Goal: Task Accomplishment & Management: Use online tool/utility

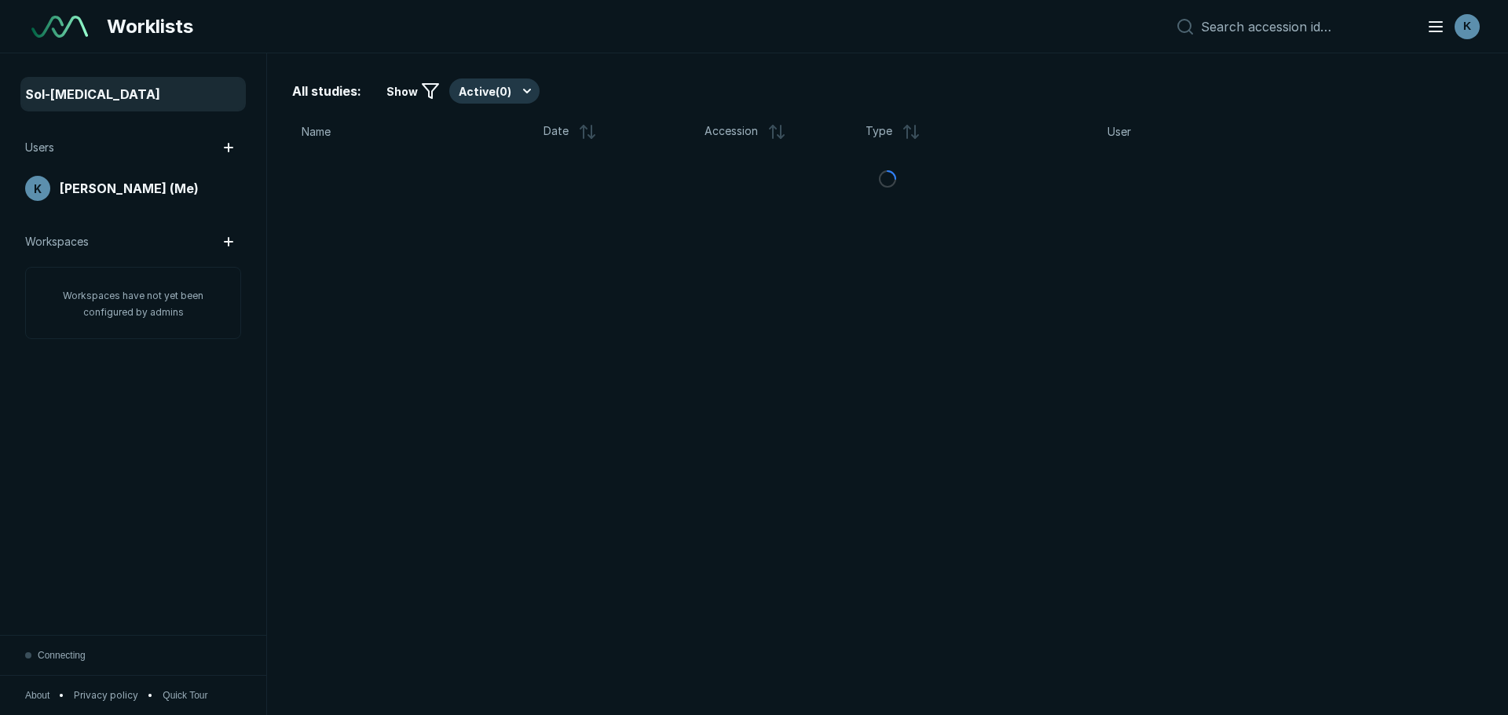
scroll to position [4964, 8804]
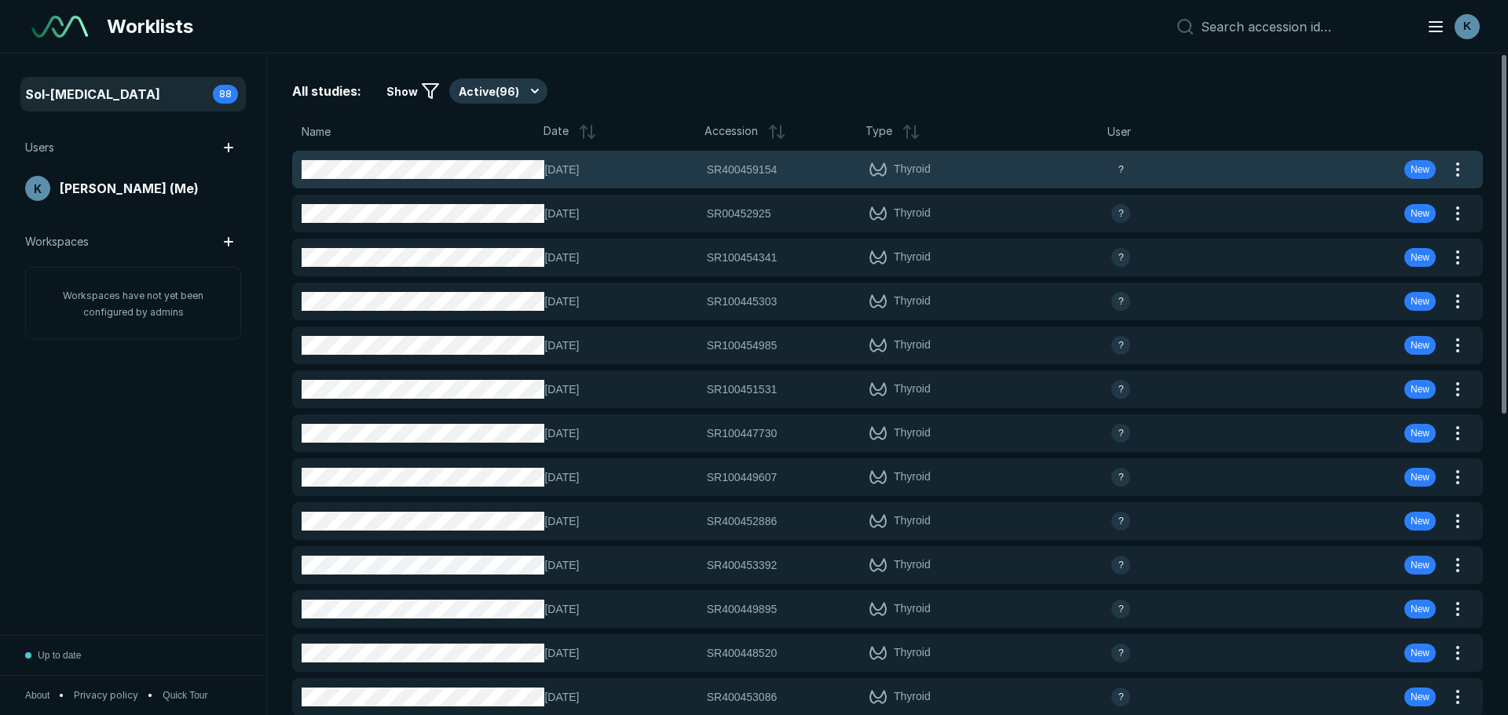
click at [503, 181] on div "[DATE] SR400459154 SR400459154 Thyroid ? New" at bounding box center [868, 170] width 1153 height 38
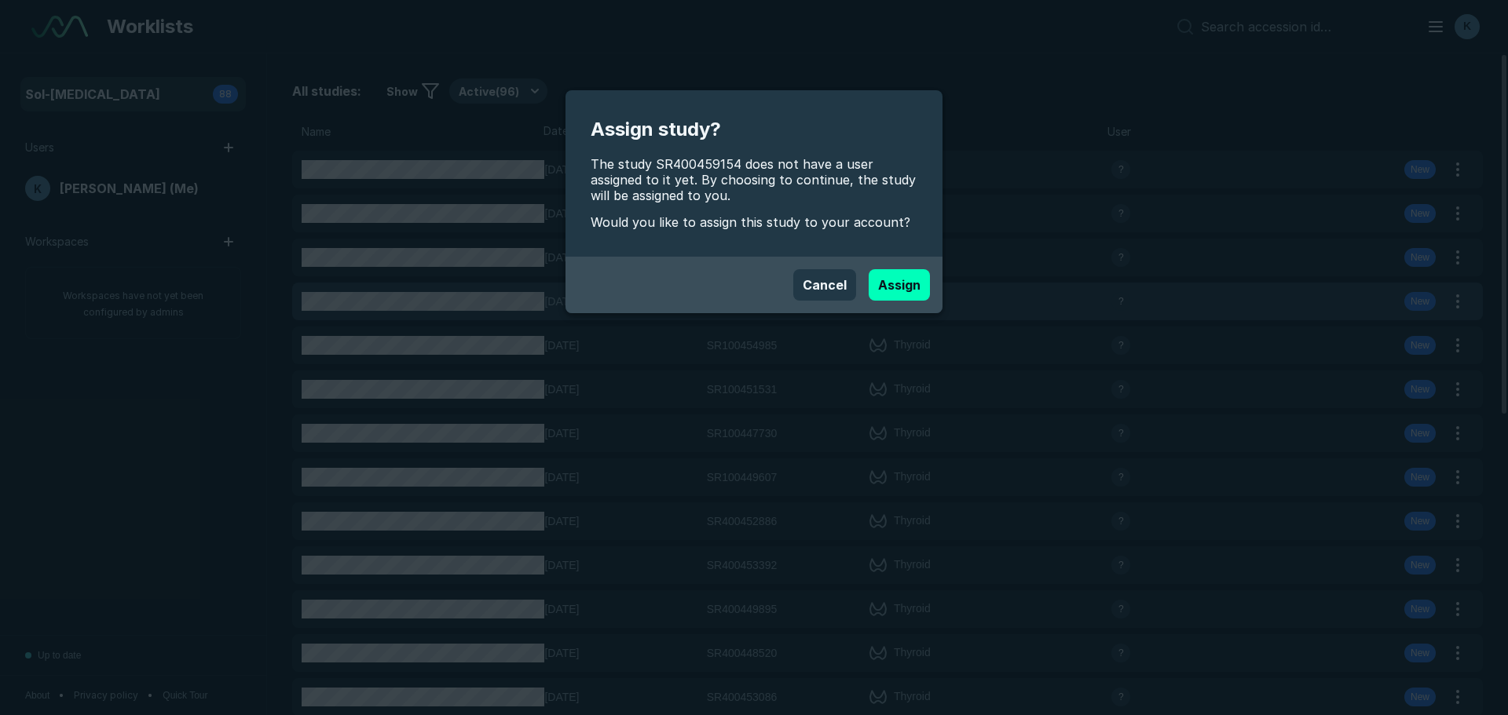
click at [898, 289] on button "Assign" at bounding box center [899, 284] width 61 height 31
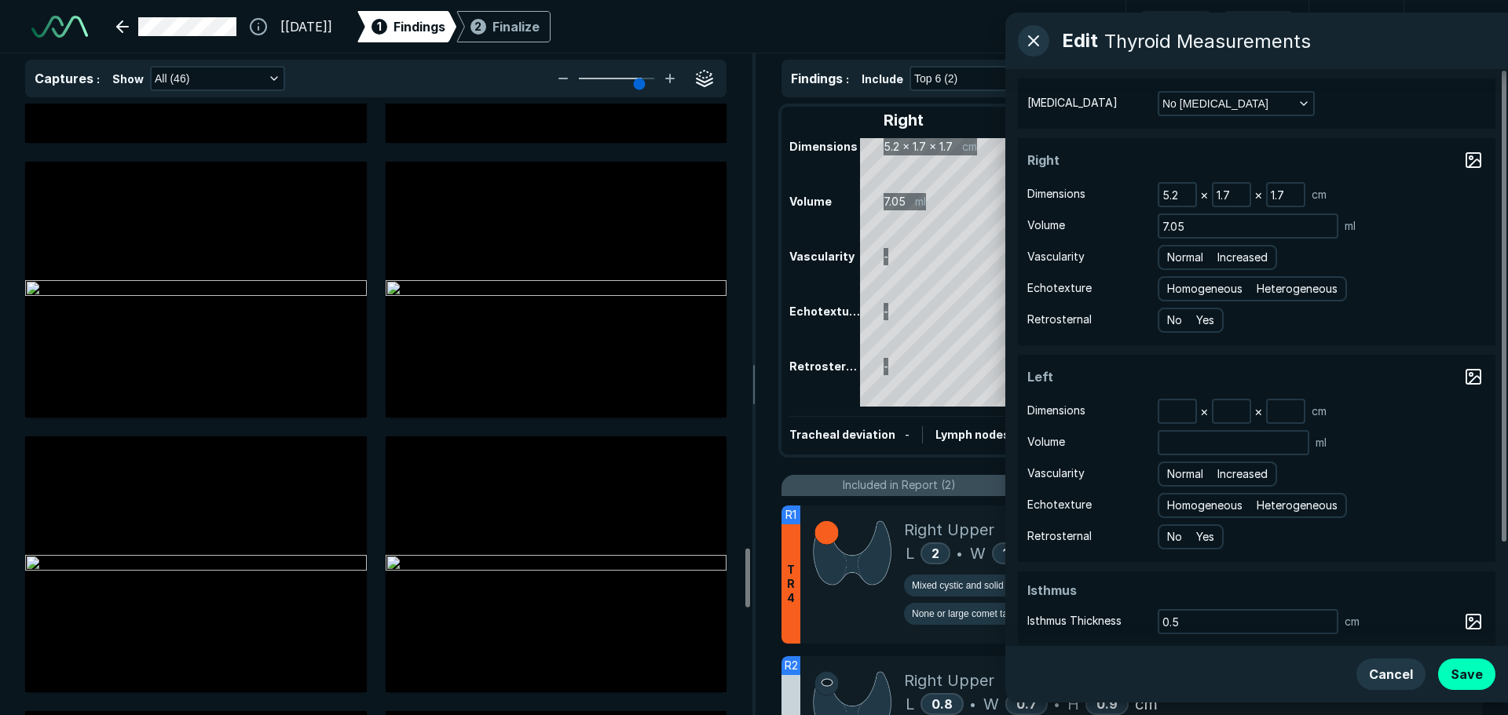
scroll to position [4301, 0]
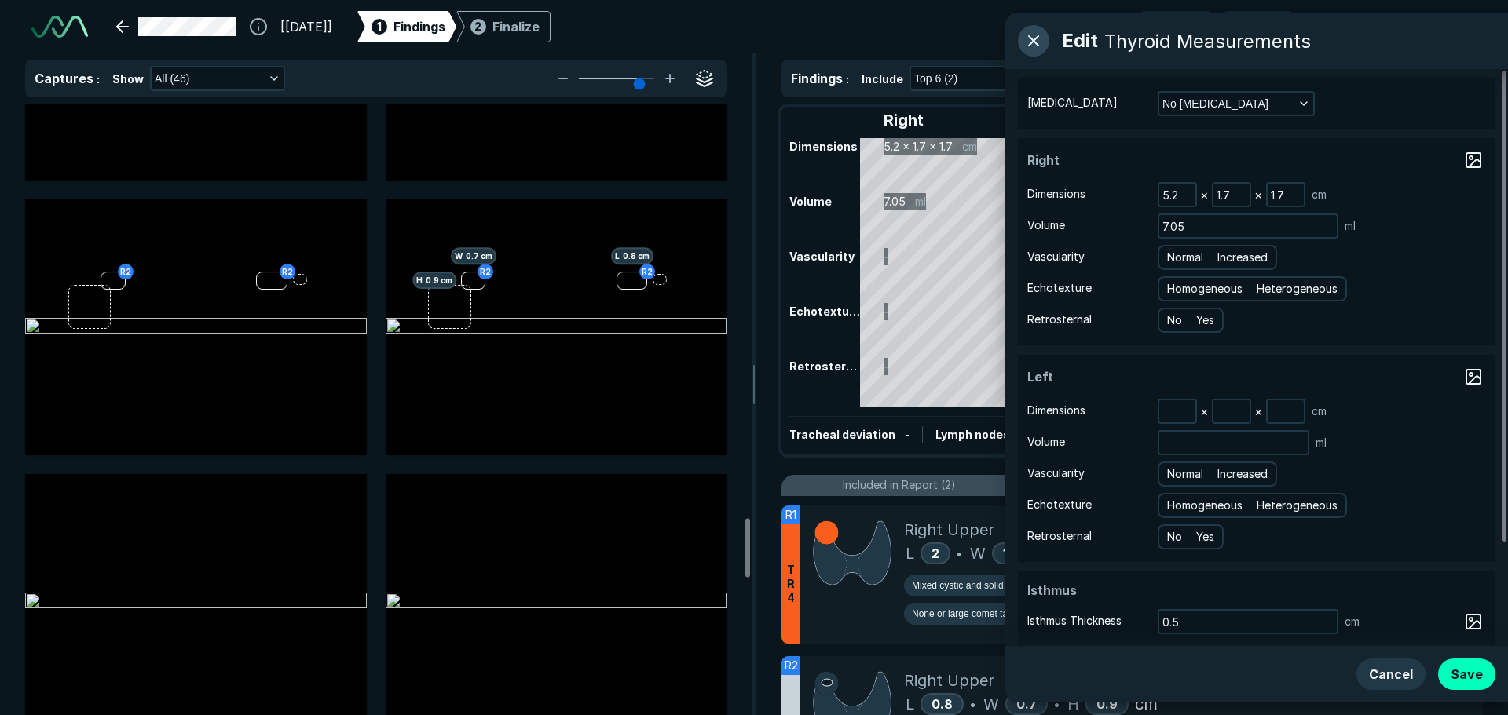
click at [1030, 41] on button "button" at bounding box center [1033, 40] width 31 height 31
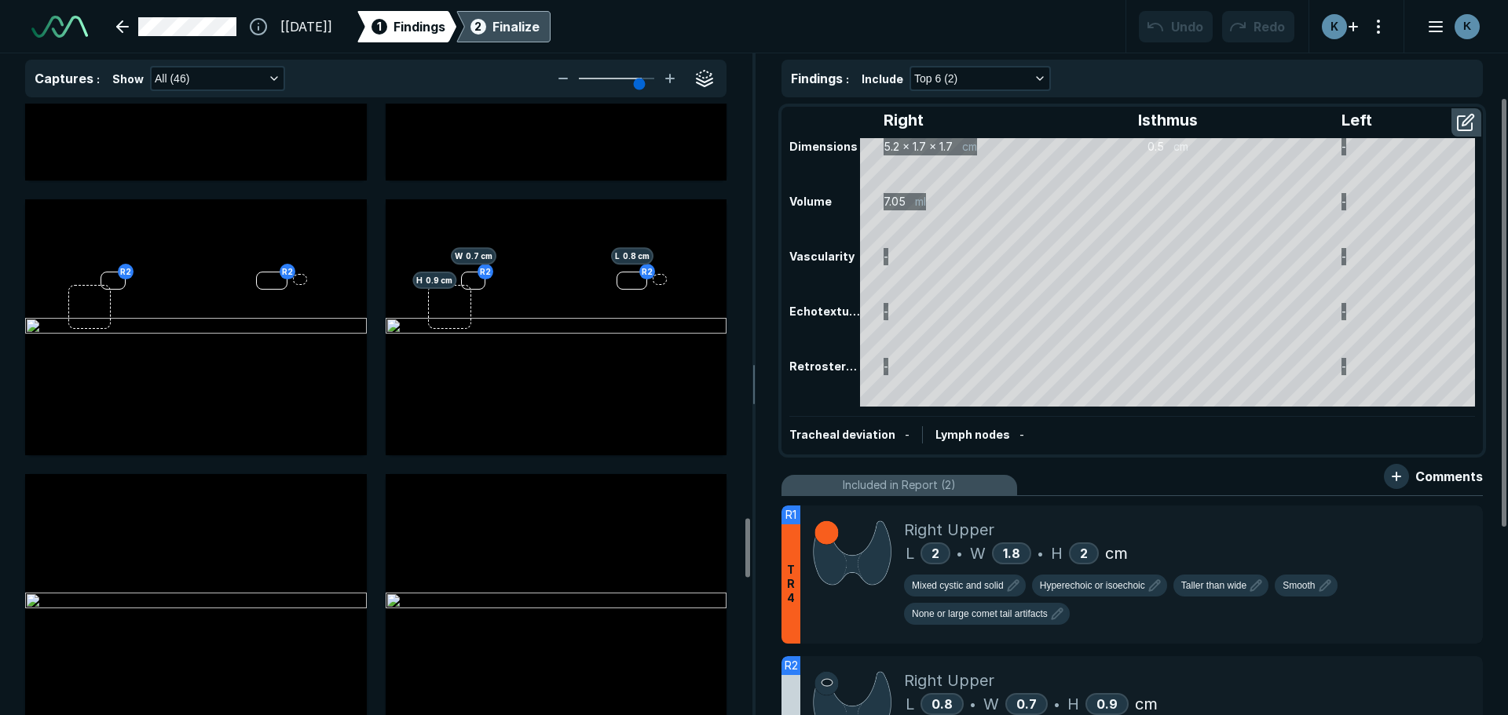
click at [540, 30] on div "Finalize" at bounding box center [515, 26] width 47 height 19
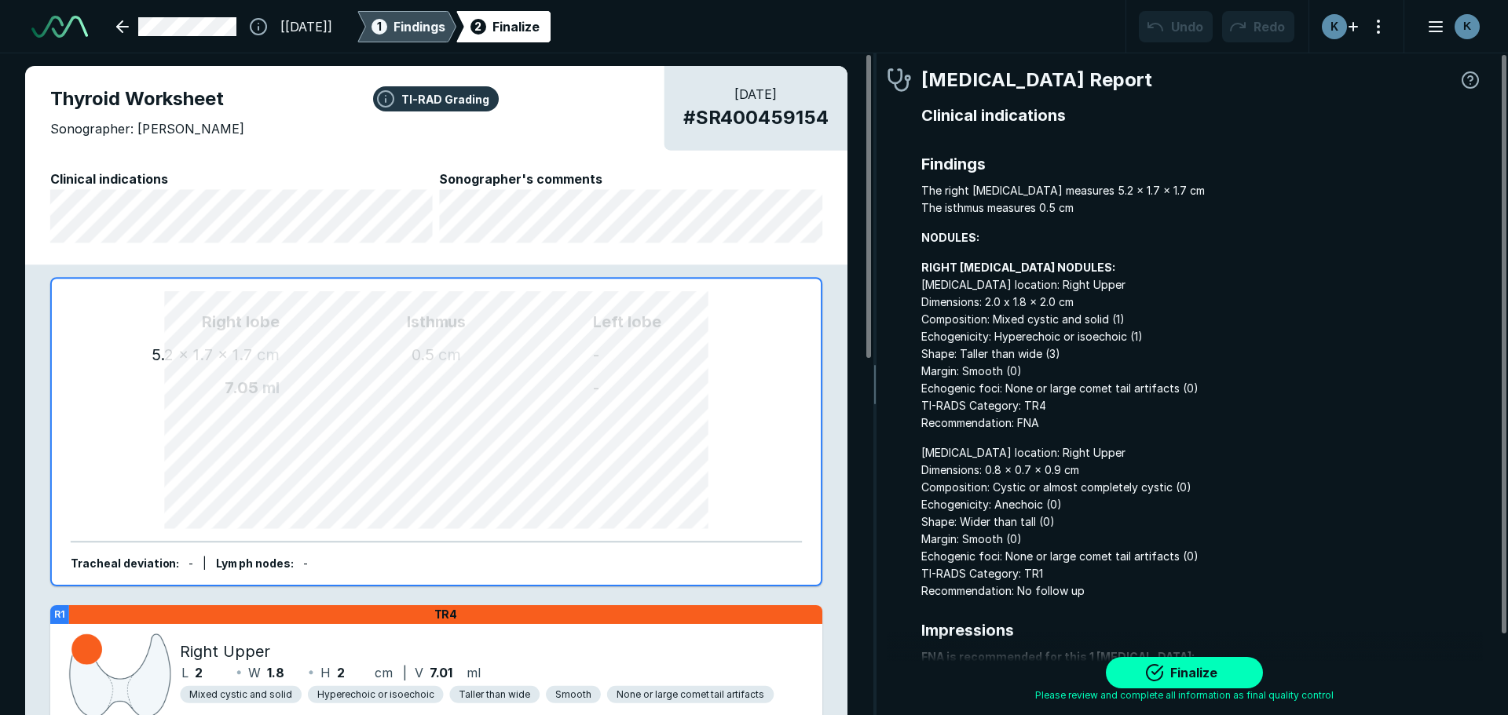
click at [445, 34] on span "Findings" at bounding box center [419, 26] width 52 height 19
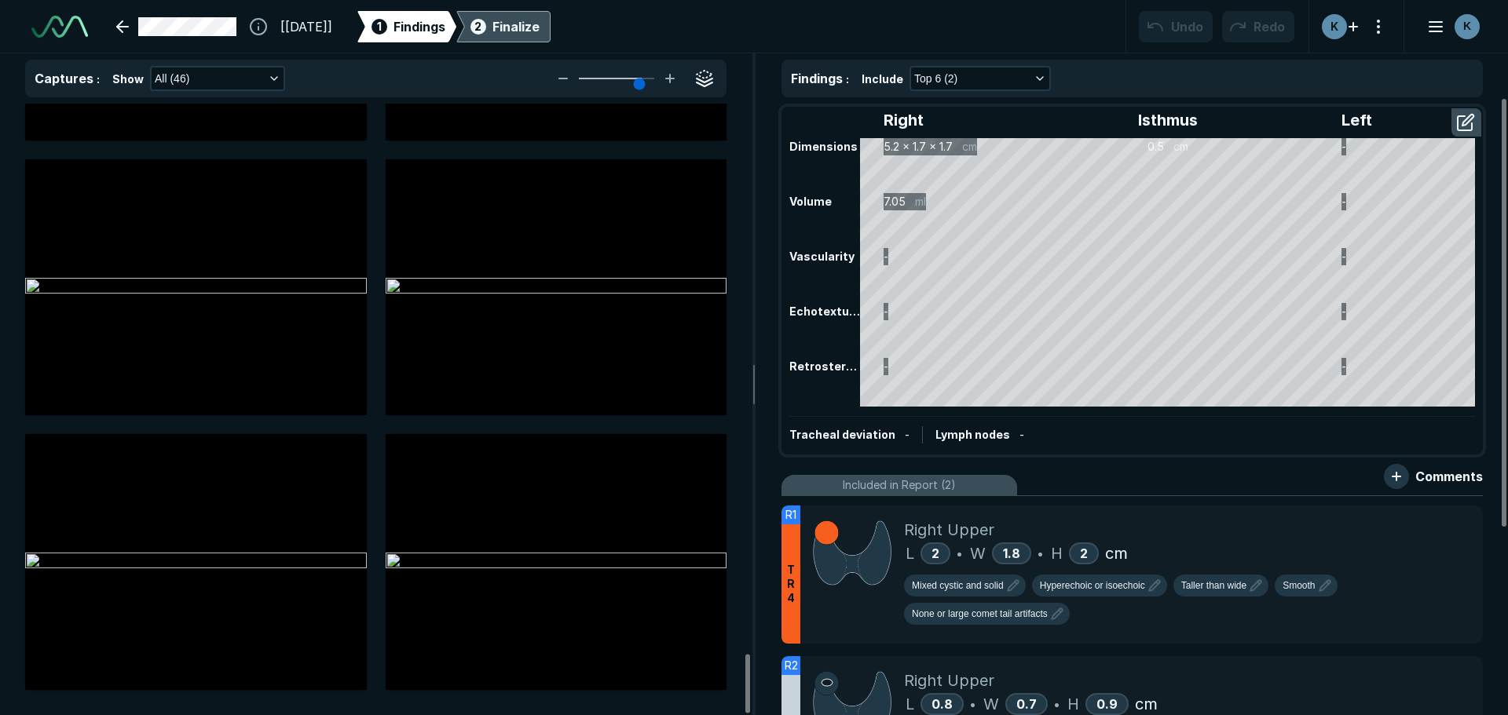
click at [540, 39] on div "2 Finalize" at bounding box center [503, 26] width 72 height 31
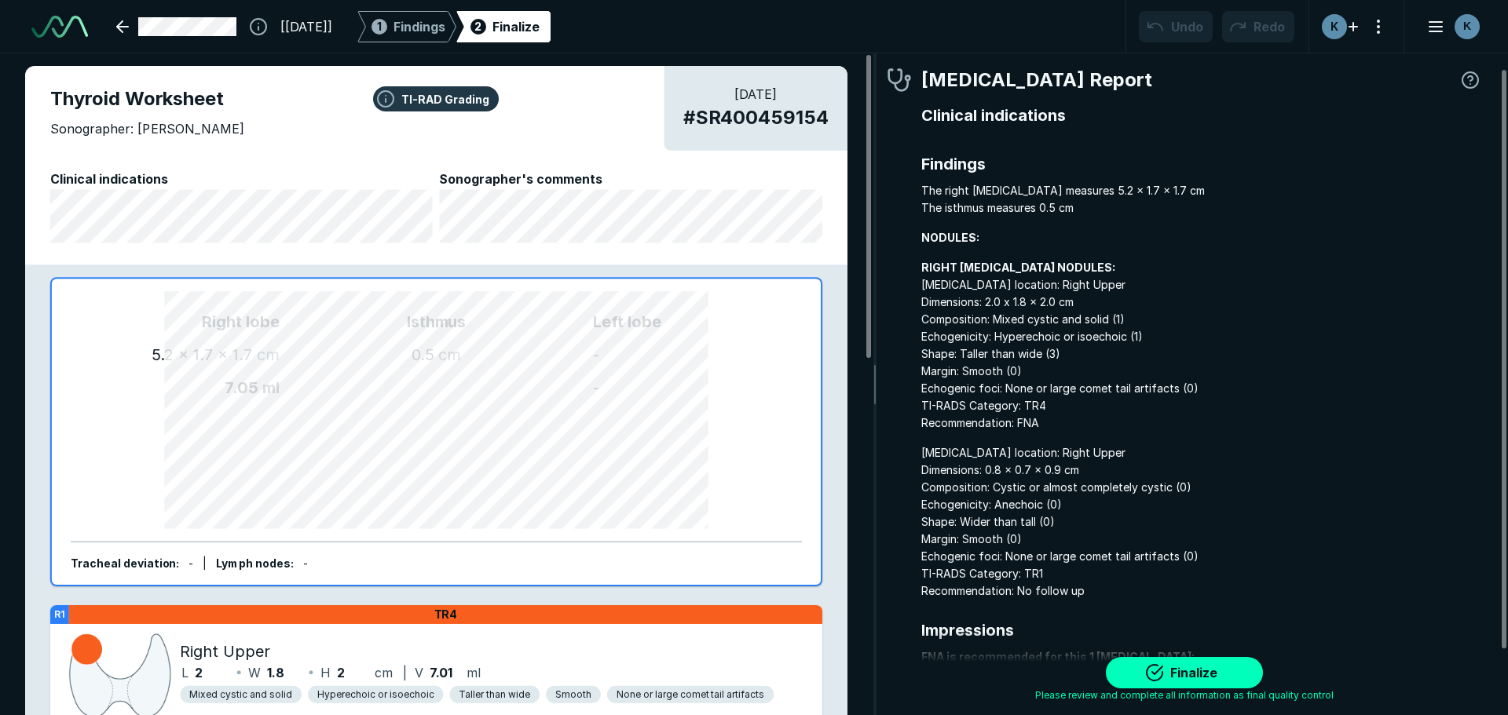
scroll to position [92, 0]
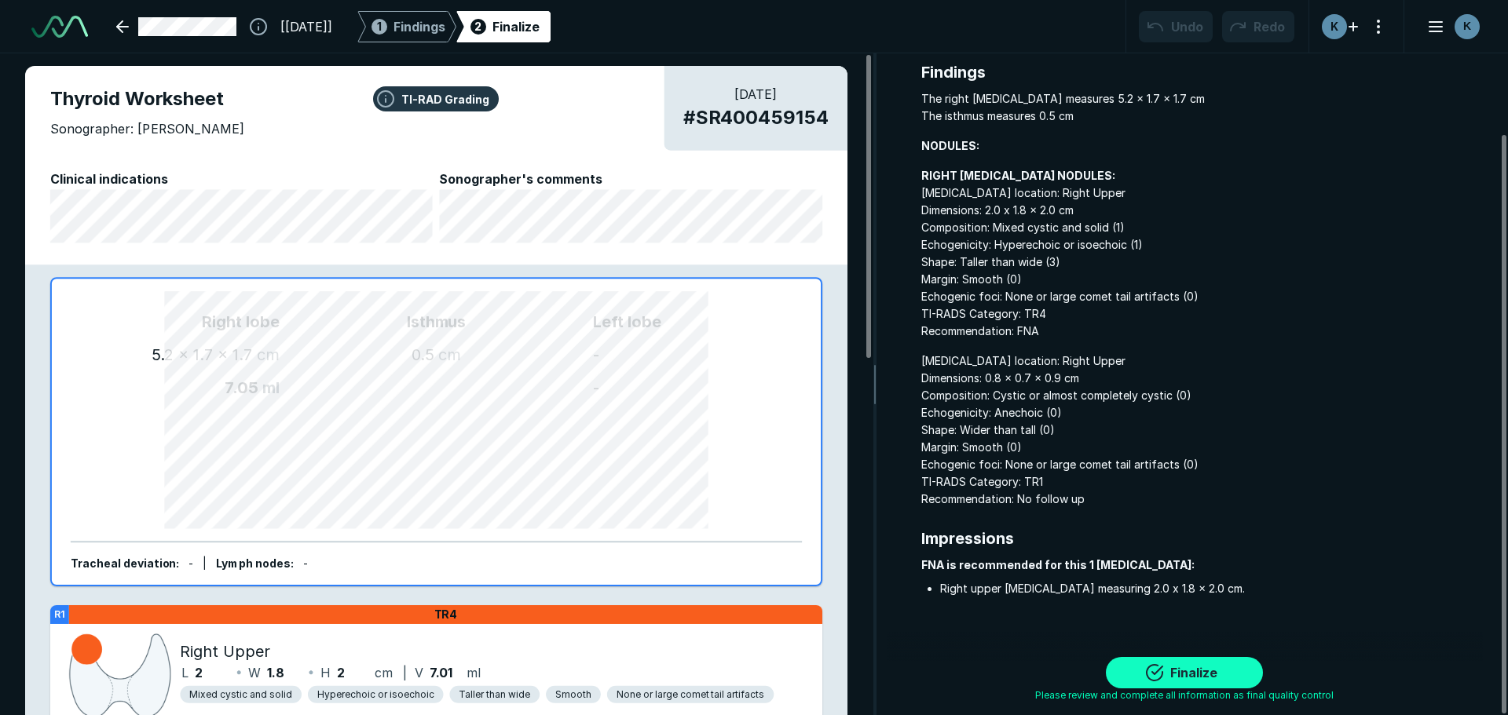
click at [1147, 675] on button "Finalize" at bounding box center [1184, 672] width 157 height 31
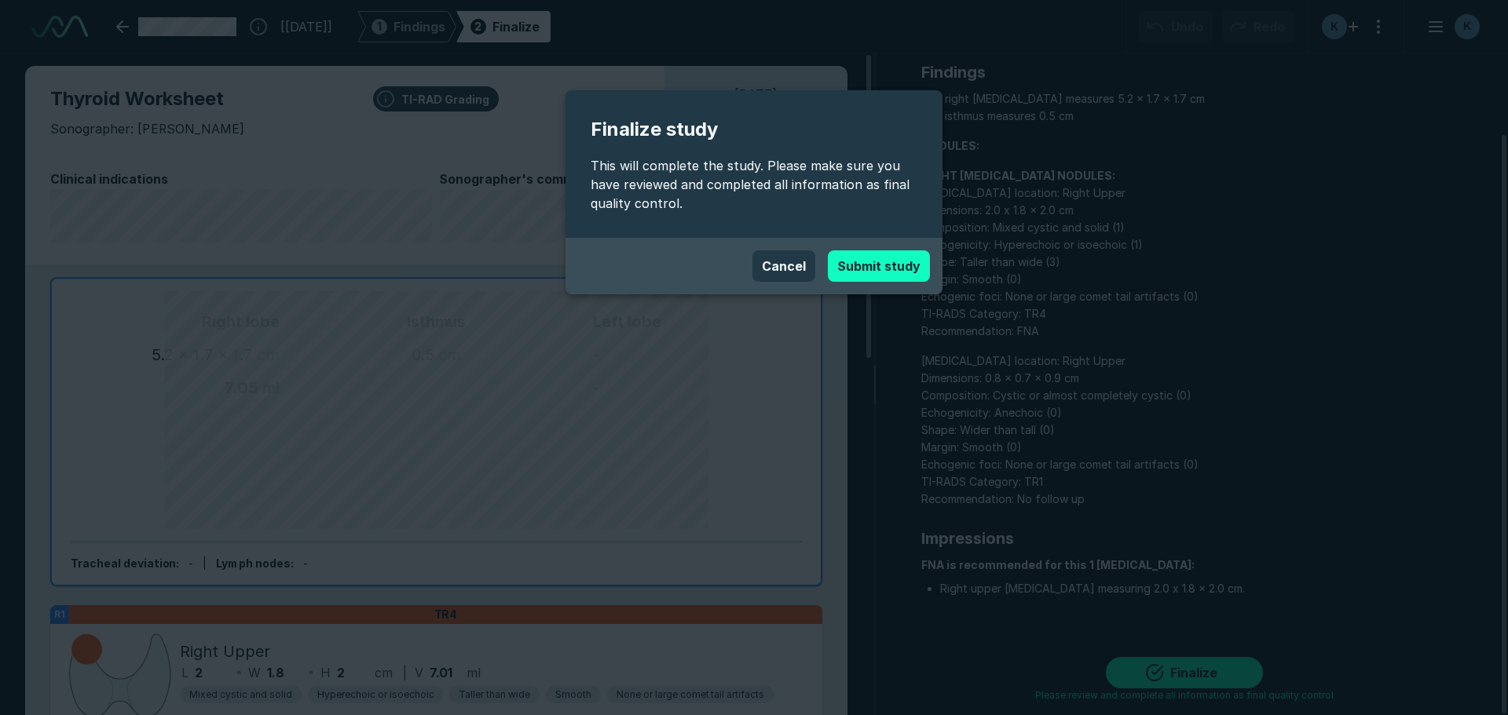
click at [861, 262] on button "Submit study" at bounding box center [879, 266] width 102 height 31
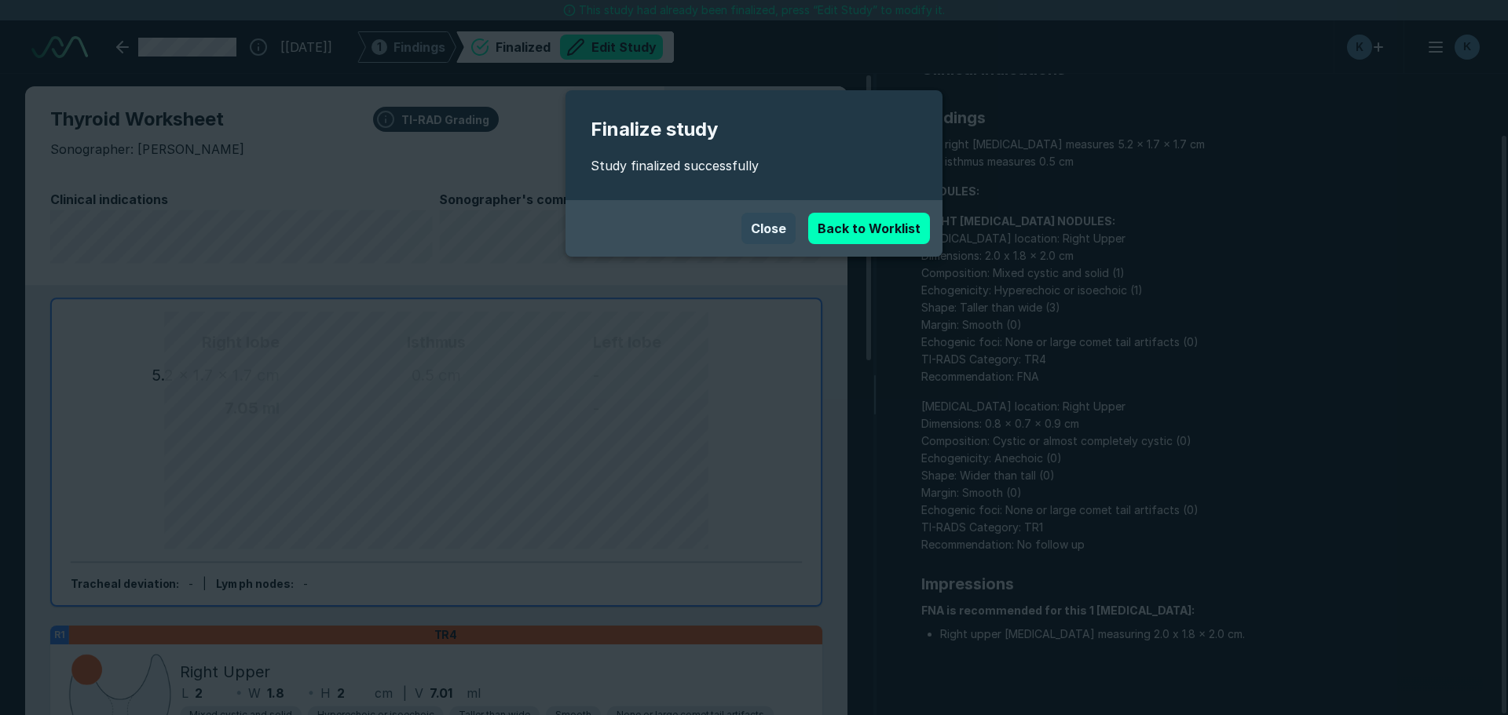
click at [782, 228] on button "Close" at bounding box center [768, 228] width 54 height 31
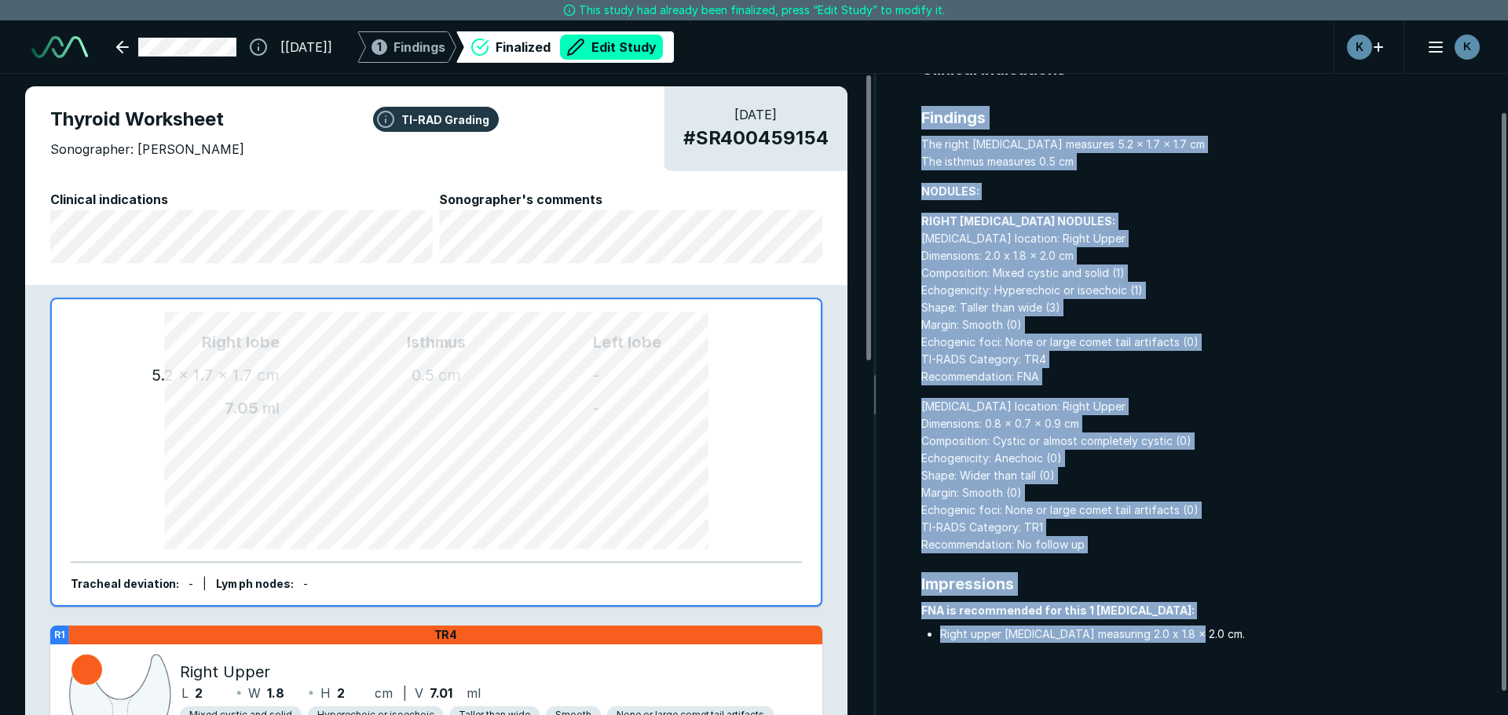
scroll to position [0, 0]
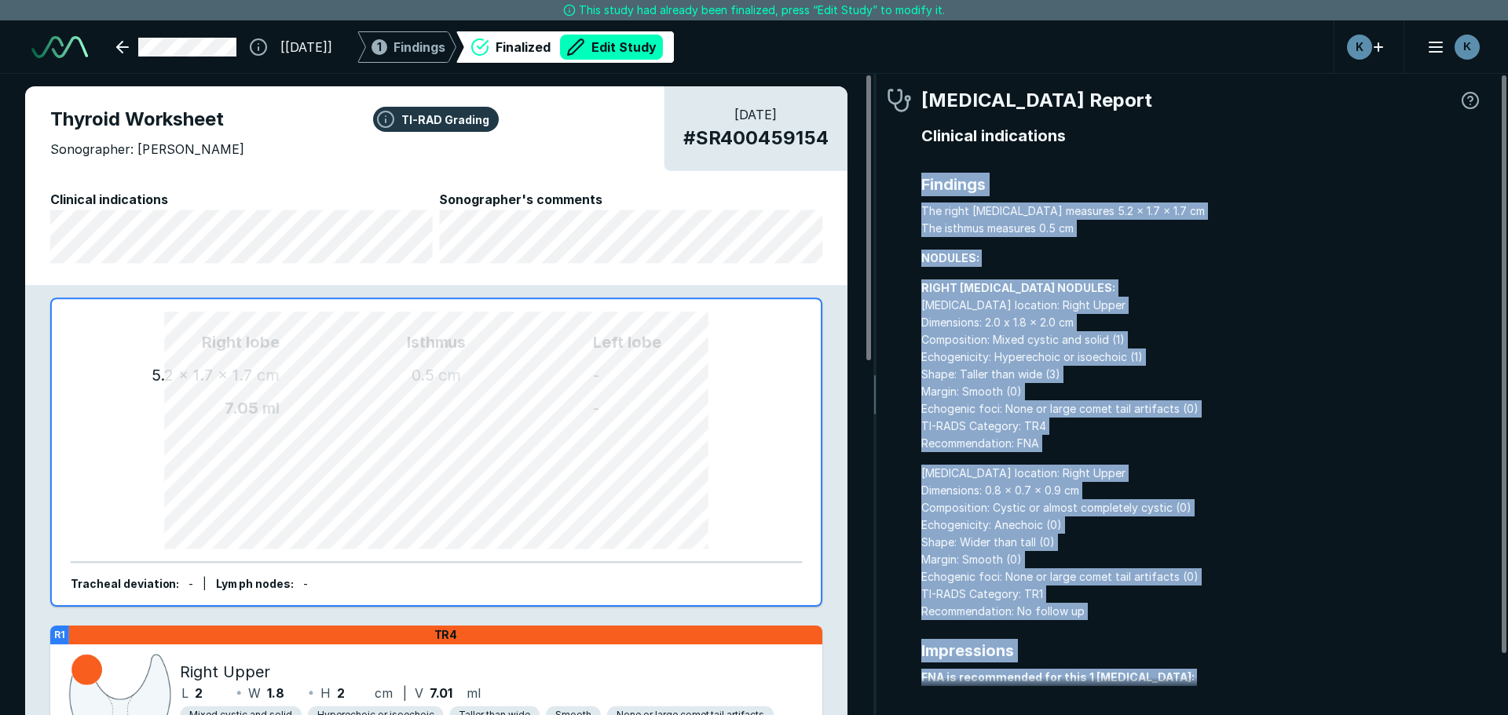
drag, startPoint x: 1224, startPoint y: 643, endPoint x: 918, endPoint y: 183, distance: 552.8
click at [918, 183] on div "[MEDICAL_DATA] Report Clinical indications Findings The right [MEDICAL_DATA] me…" at bounding box center [1185, 415] width 596 height 658
copy div "Findings The right [MEDICAL_DATA] measures 5.2 x 1.7 x 1.7 cm The isthmus measu…"
click at [130, 53] on link at bounding box center [176, 46] width 139 height 31
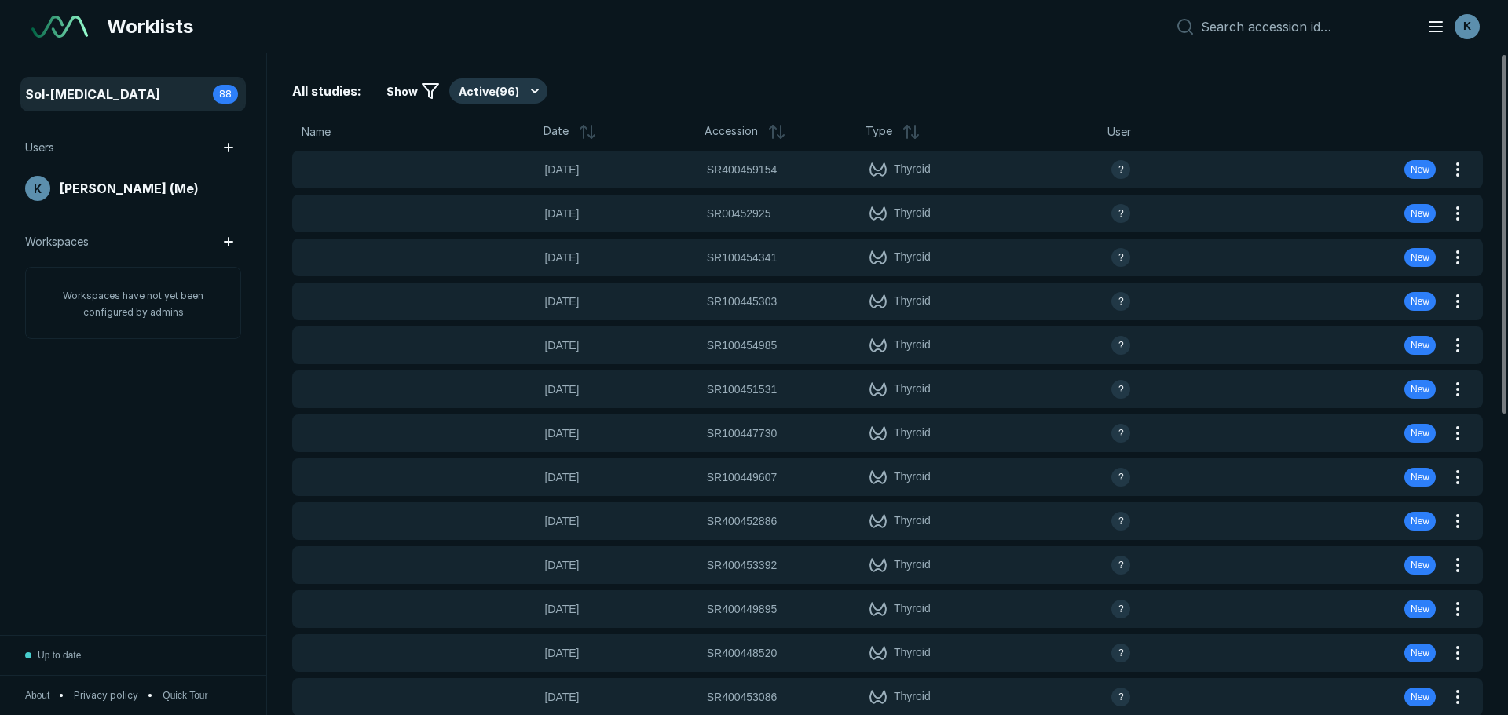
scroll to position [4713, 7351]
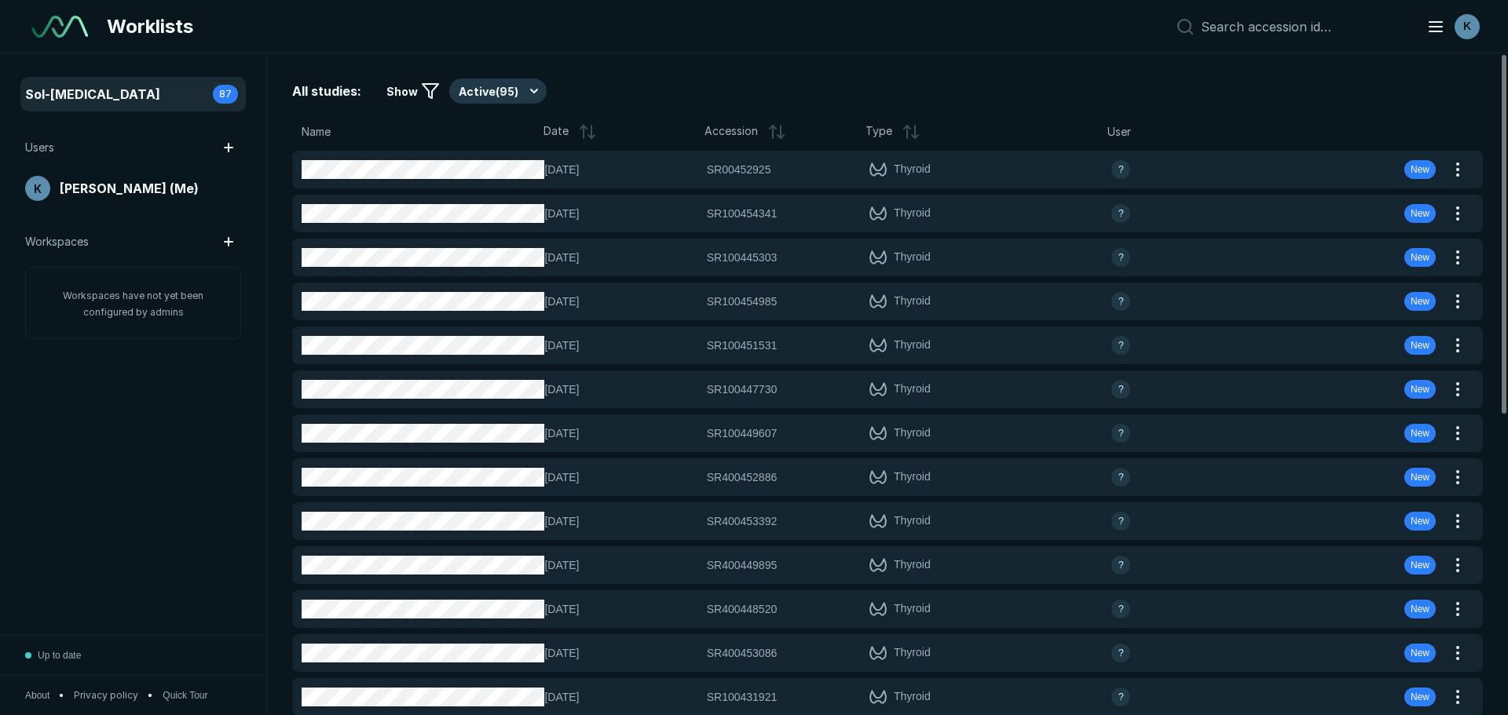
click at [930, 674] on div "[DATE] SR00452925 SR00452925 Thyroid ? New [DATE] SR100454341 SR100454341 Thyro…" at bounding box center [887, 697] width 1191 height 1093
